Goal: Transaction & Acquisition: Book appointment/travel/reservation

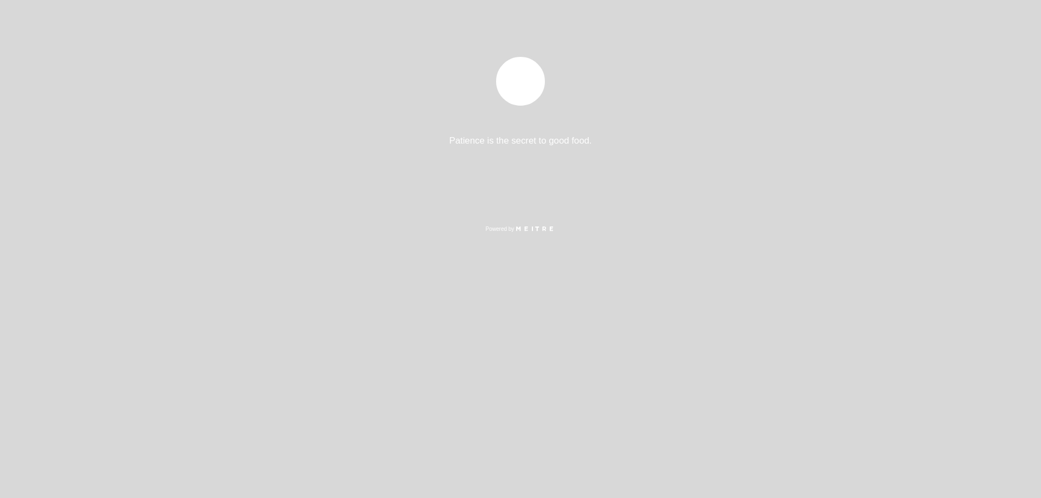
select select "pt"
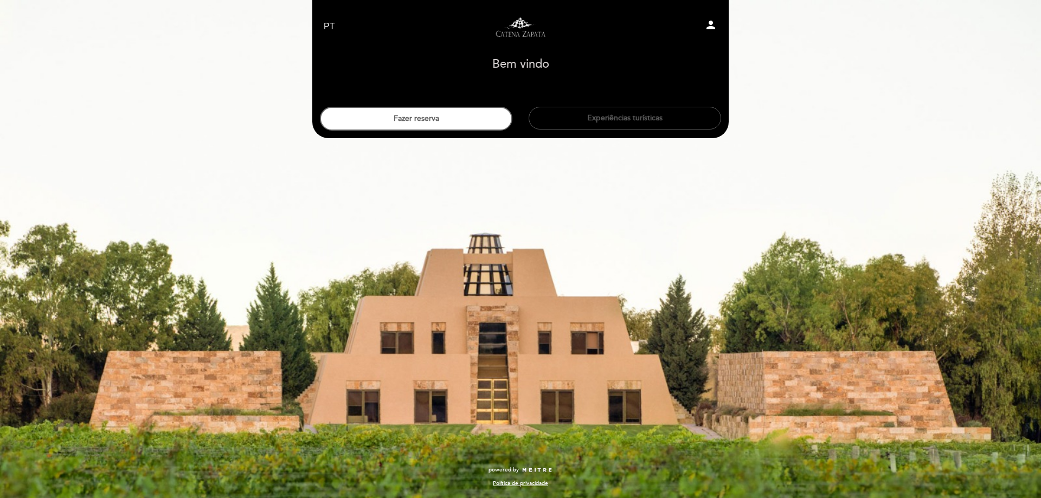
click at [597, 114] on button "Experiências turísticas" at bounding box center [625, 118] width 192 height 23
click at [403, 118] on button "Fazer reserva" at bounding box center [416, 119] width 192 height 24
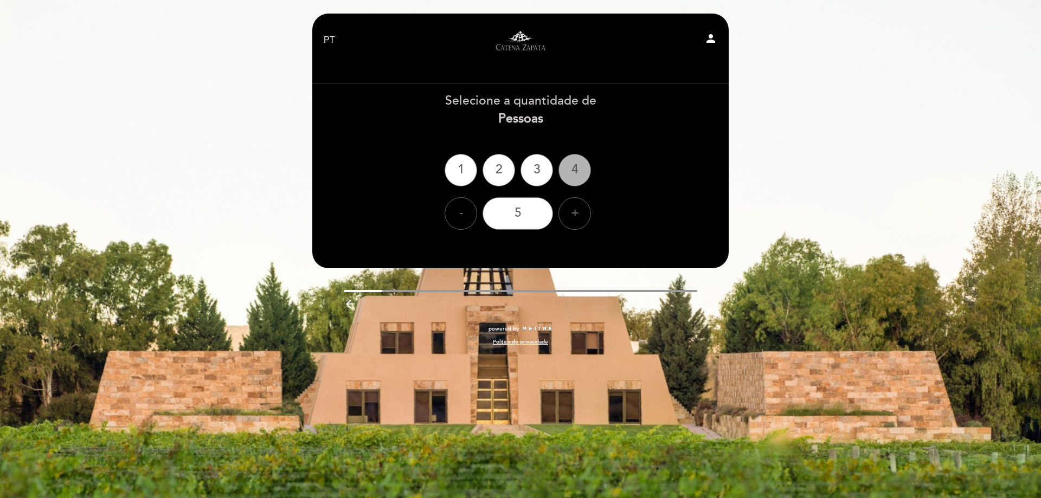
click at [580, 172] on div "4" at bounding box center [574, 170] width 33 height 33
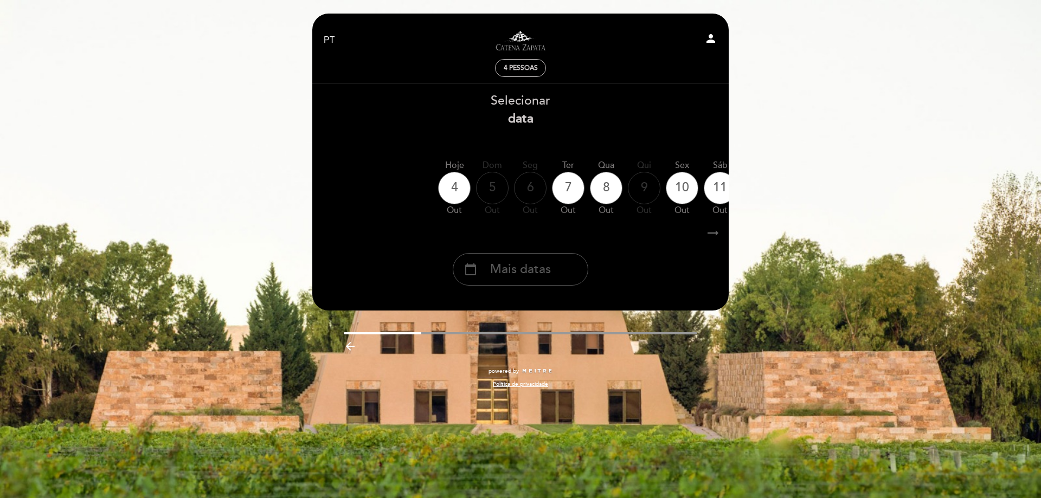
click at [527, 273] on span "Mais datas" at bounding box center [520, 270] width 61 height 18
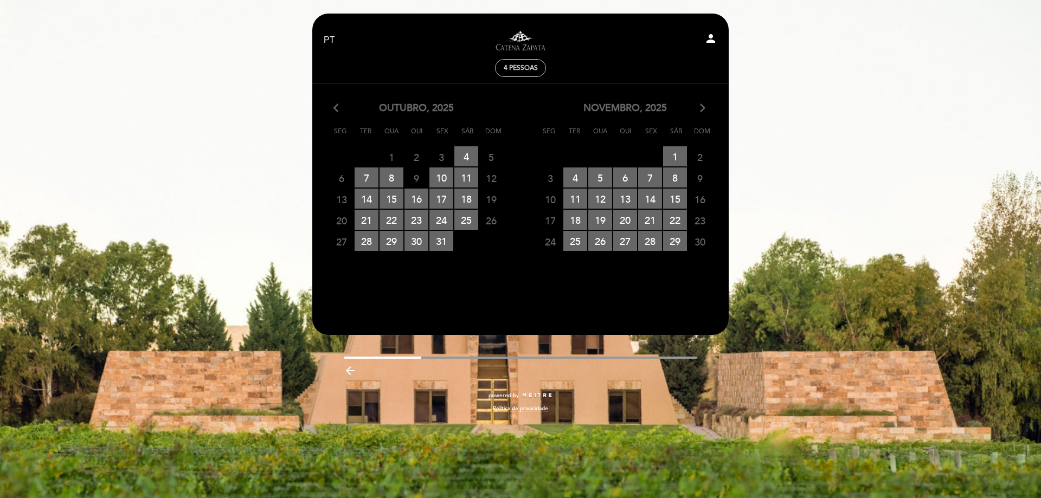
click at [703, 110] on icon "arrow_forward_ios" at bounding box center [703, 108] width 10 height 14
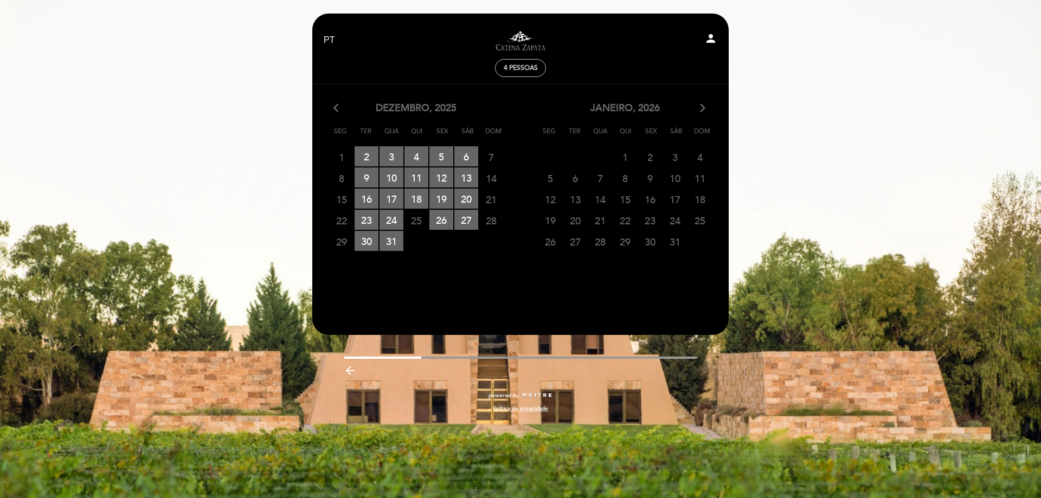
click at [703, 110] on icon "arrow_forward_ios" at bounding box center [703, 108] width 10 height 14
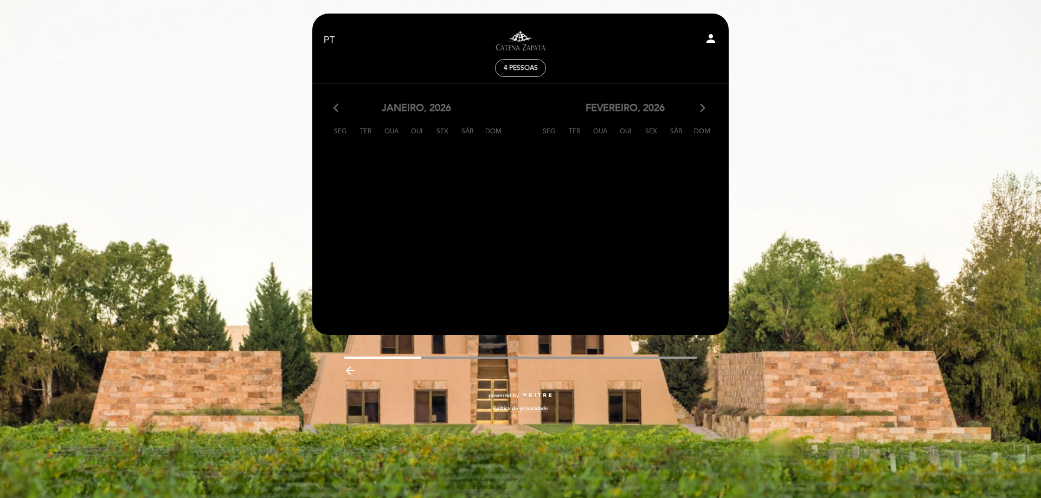
click at [338, 111] on icon "arrow_back_ios" at bounding box center [338, 108] width 10 height 14
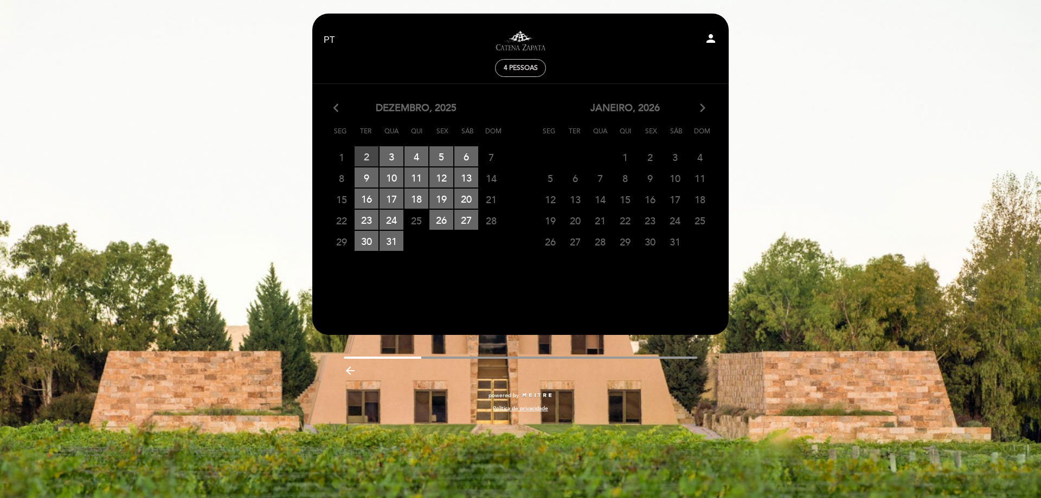
click at [368, 159] on span "2 RESERVAS DISPONÍVEIS" at bounding box center [367, 156] width 24 height 20
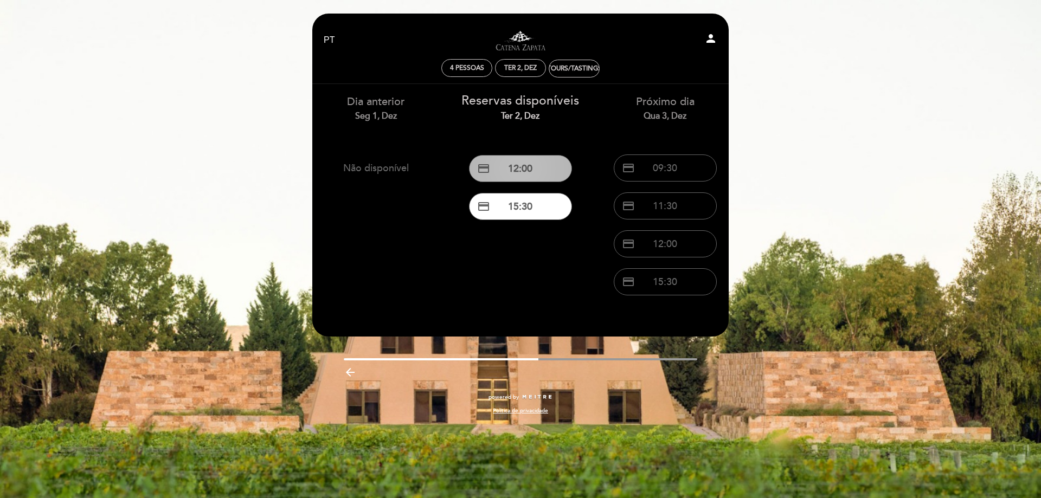
click at [530, 166] on button "credit_card 12:00" at bounding box center [520, 168] width 103 height 27
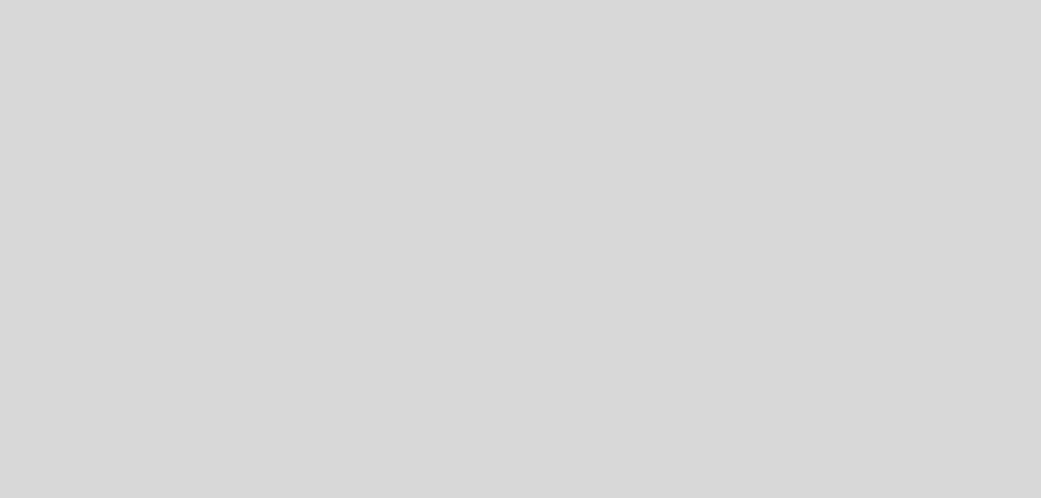
select select "pt"
